Goal: Use online tool/utility: Utilize a website feature to perform a specific function

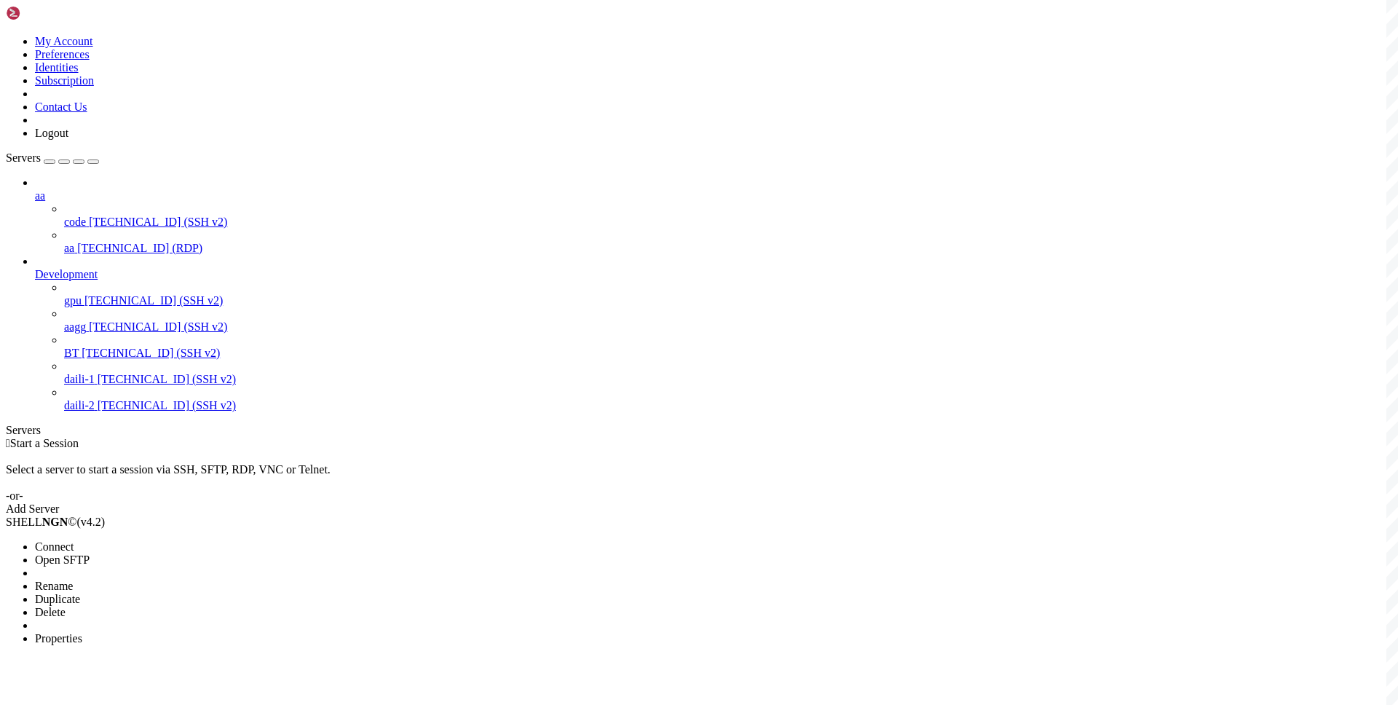
click at [74, 540] on span "Connect" at bounding box center [54, 546] width 39 height 12
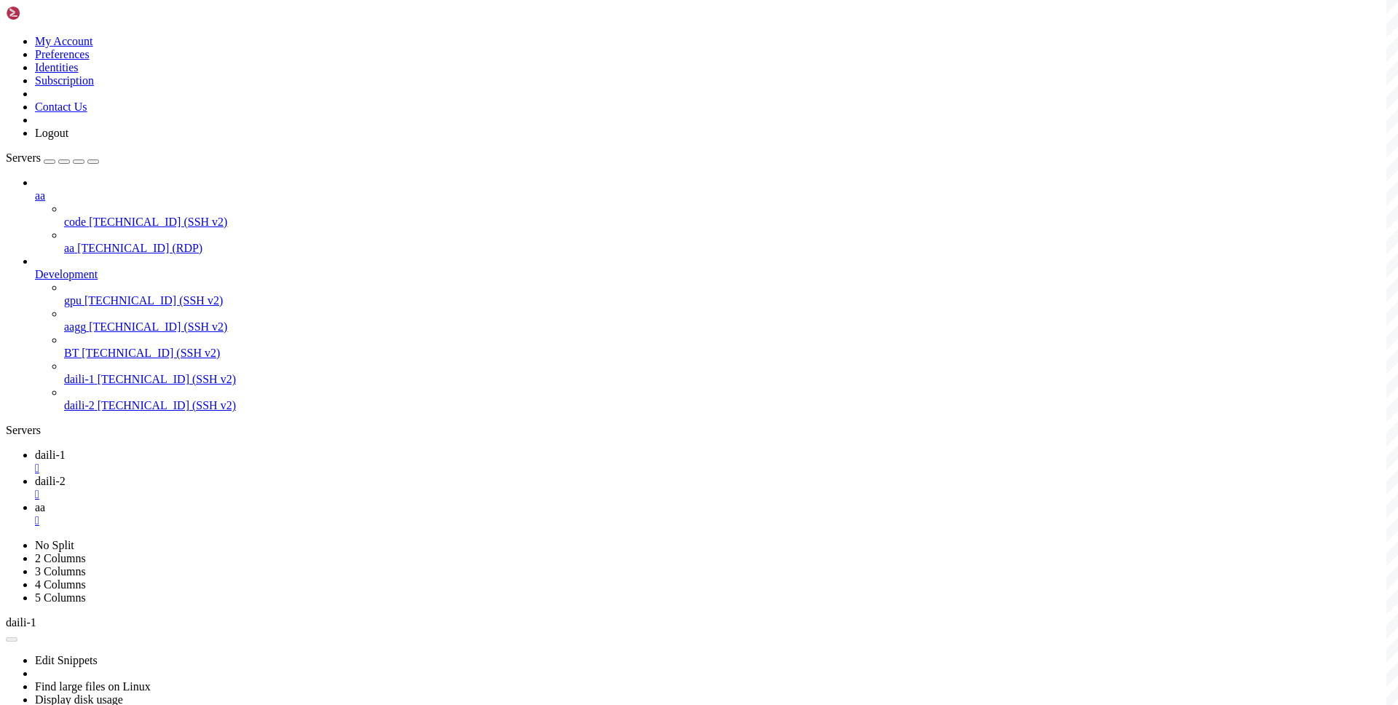
click at [66, 475] on span "daili-2" at bounding box center [50, 481] width 31 height 12
click at [66, 449] on span "daili-1" at bounding box center [50, 455] width 31 height 12
click at [35, 501] on icon at bounding box center [35, 507] width 0 height 12
click at [66, 475] on span "daili-2" at bounding box center [50, 481] width 31 height 12
click at [66, 449] on span "daili-1" at bounding box center [50, 455] width 31 height 12
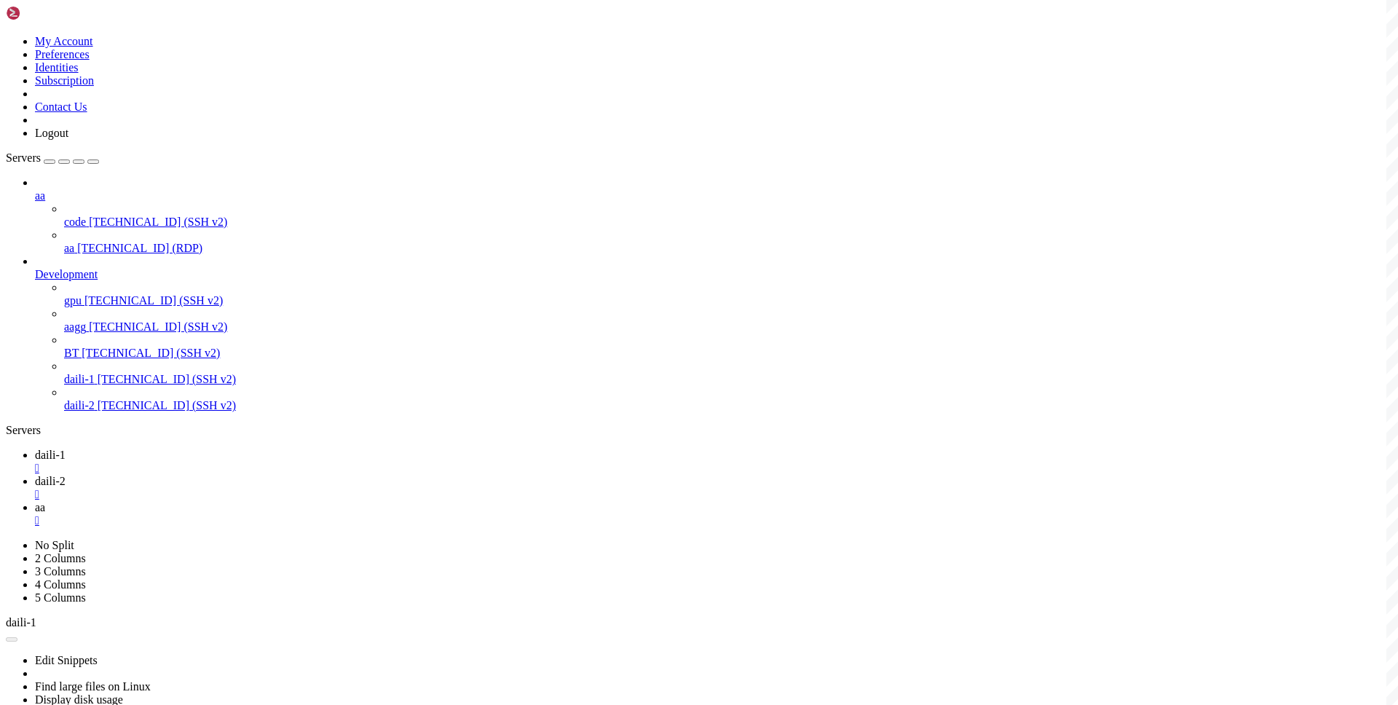
click at [66, 475] on span "daili-2" at bounding box center [50, 481] width 31 height 12
click at [347, 501] on link "aa " at bounding box center [713, 514] width 1357 height 26
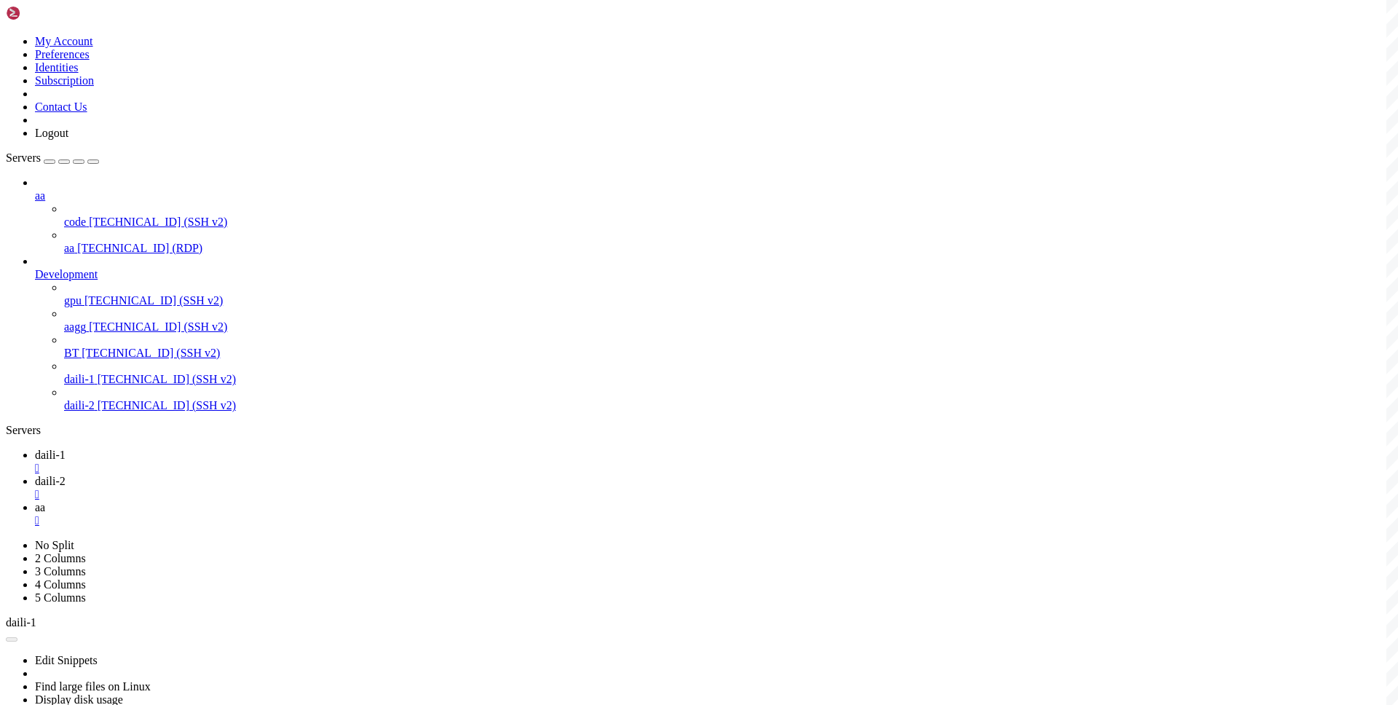
click at [35, 475] on icon at bounding box center [35, 481] width 0 height 12
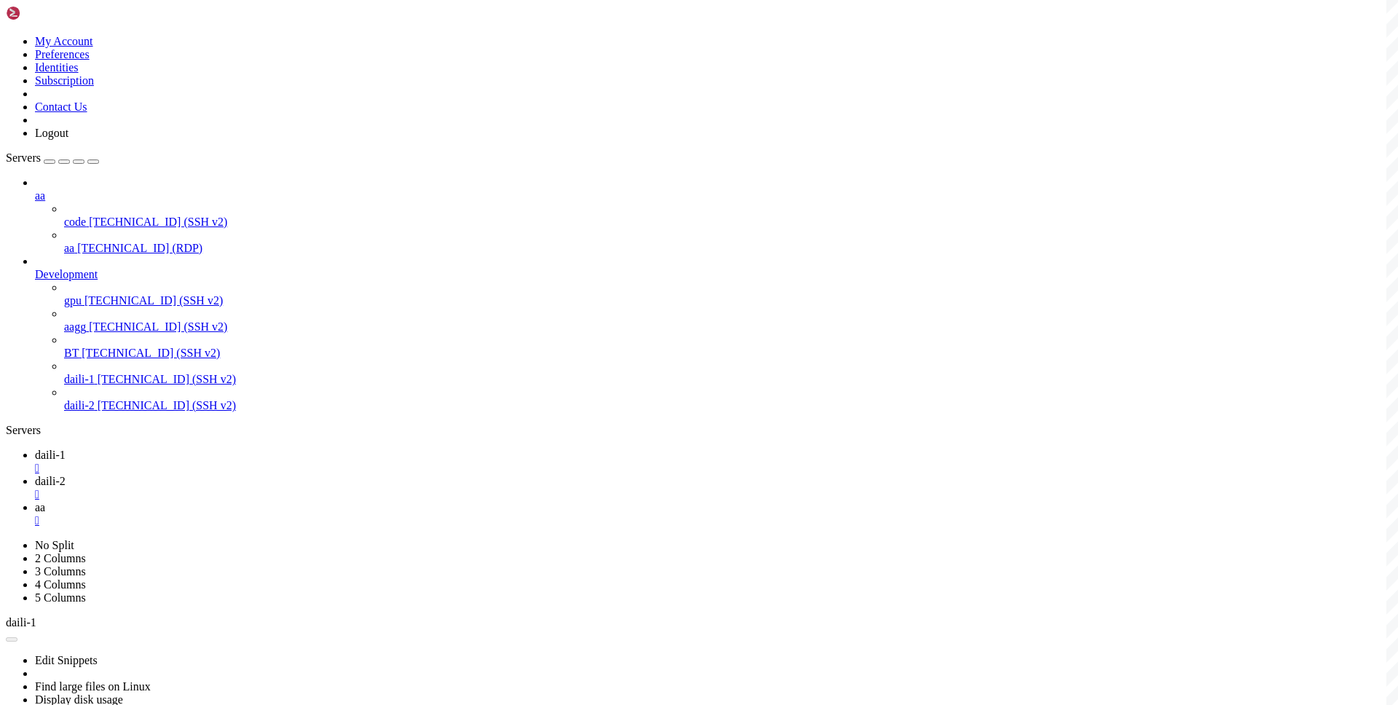
click at [182, 449] on link "daili-1 " at bounding box center [713, 462] width 1357 height 26
click at [45, 501] on span "aa" at bounding box center [40, 507] width 10 height 12
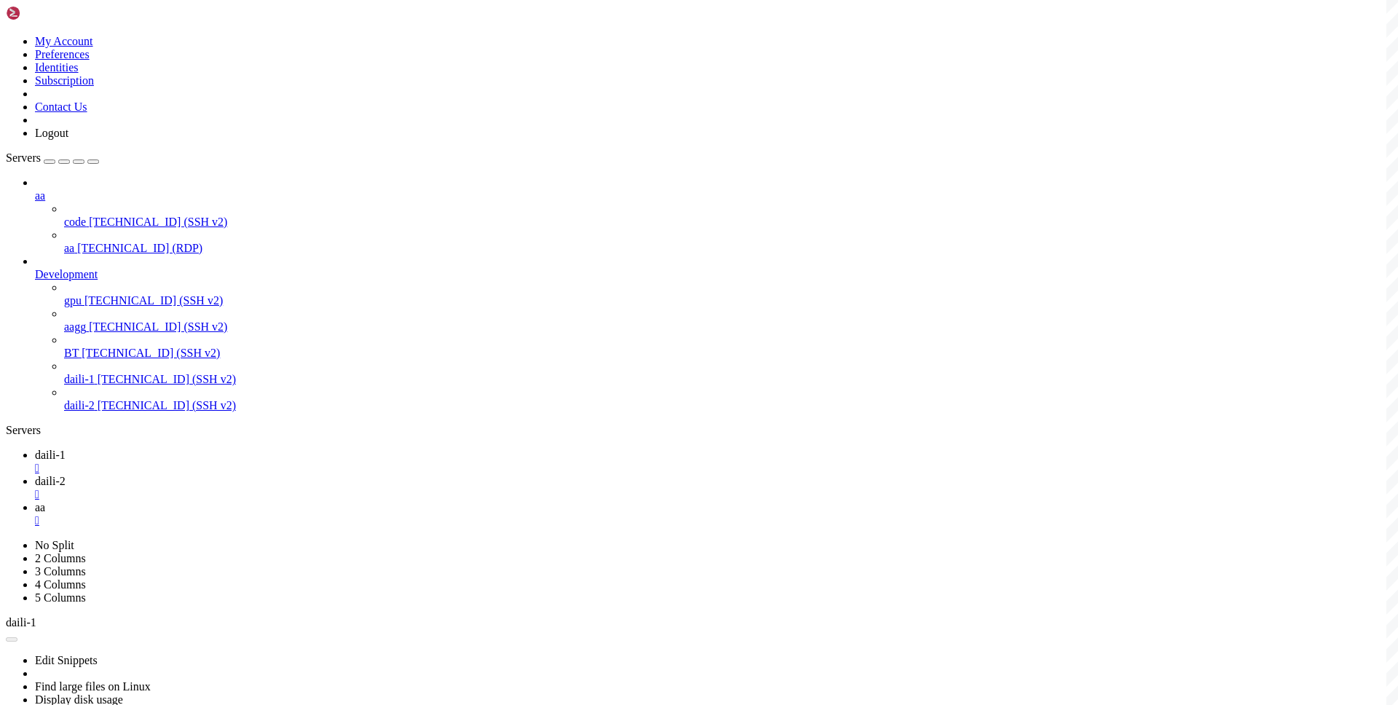
click at [66, 449] on span "daili-1" at bounding box center [50, 455] width 31 height 12
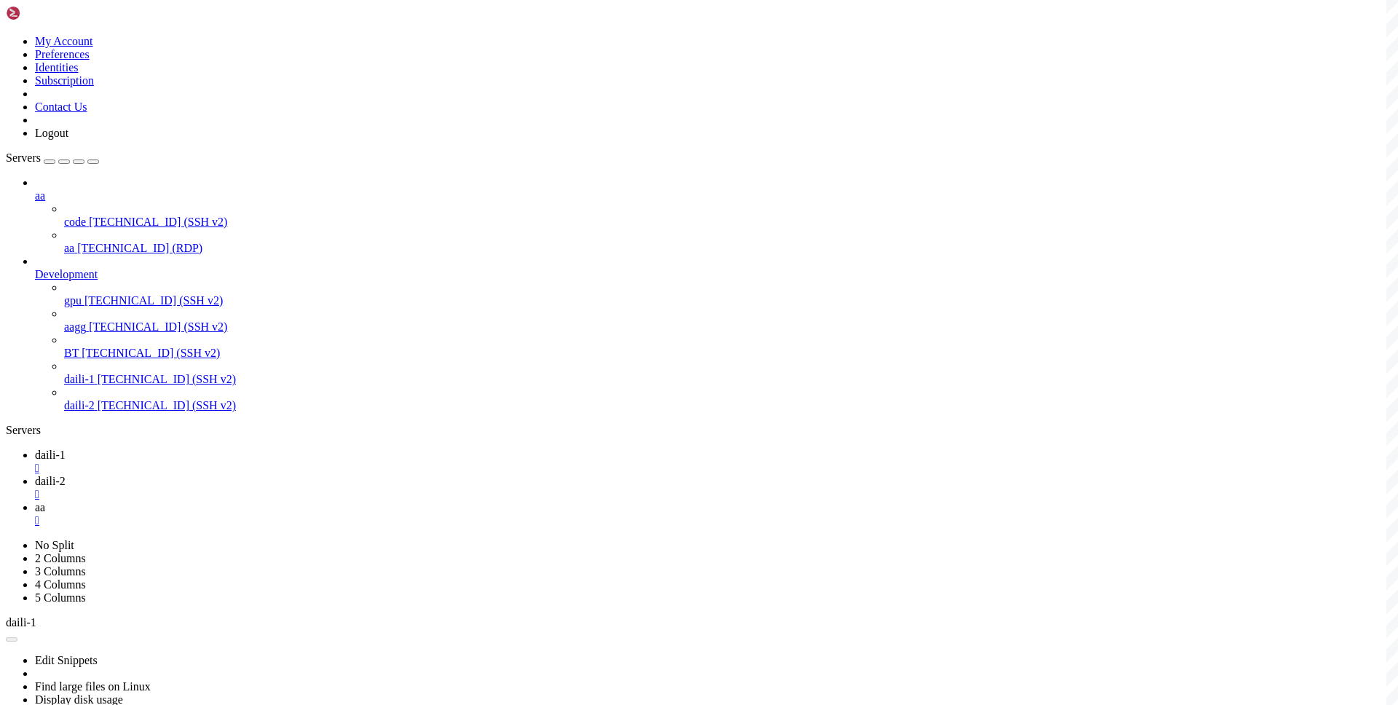
click at [35, 475] on icon at bounding box center [35, 481] width 0 height 12
click at [346, 501] on link "aa " at bounding box center [713, 514] width 1357 height 26
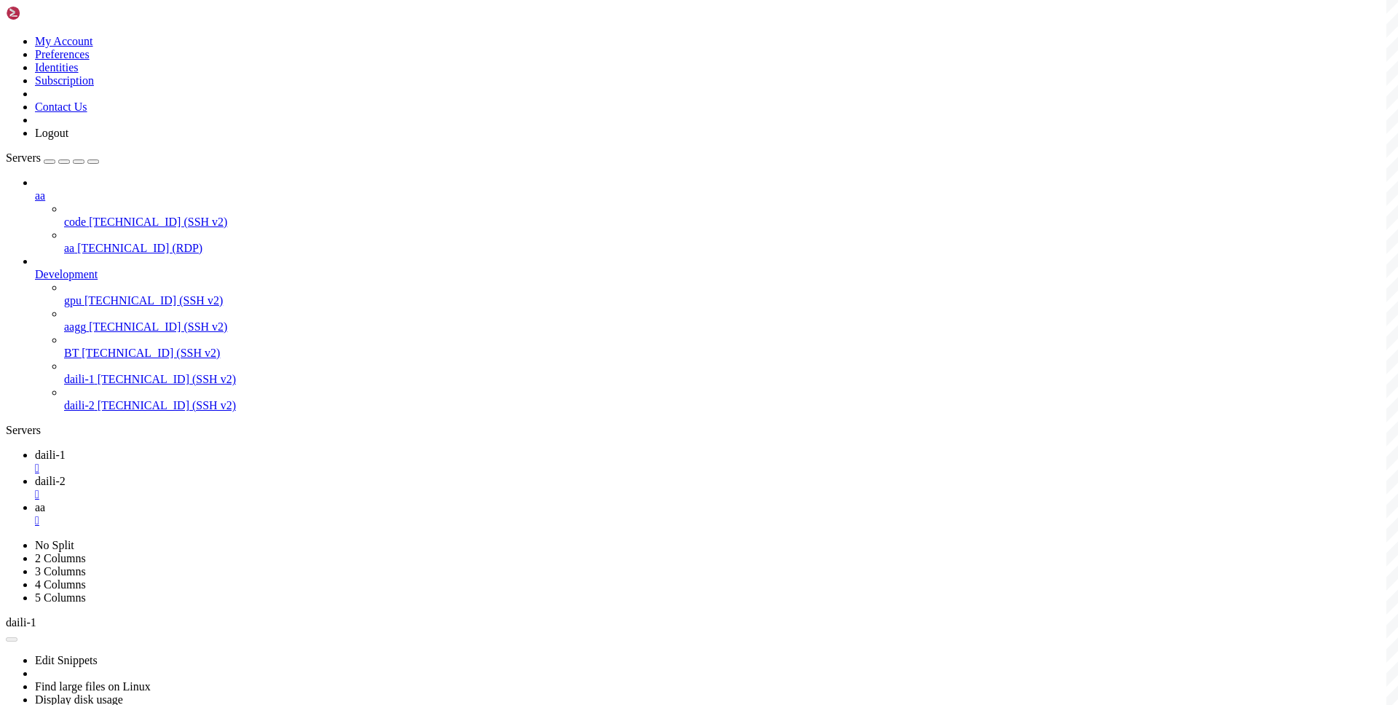
click at [35, 475] on icon at bounding box center [35, 481] width 0 height 12
click at [66, 449] on span "daili-1" at bounding box center [50, 455] width 31 height 12
